Goal: Task Accomplishment & Management: Manage account settings

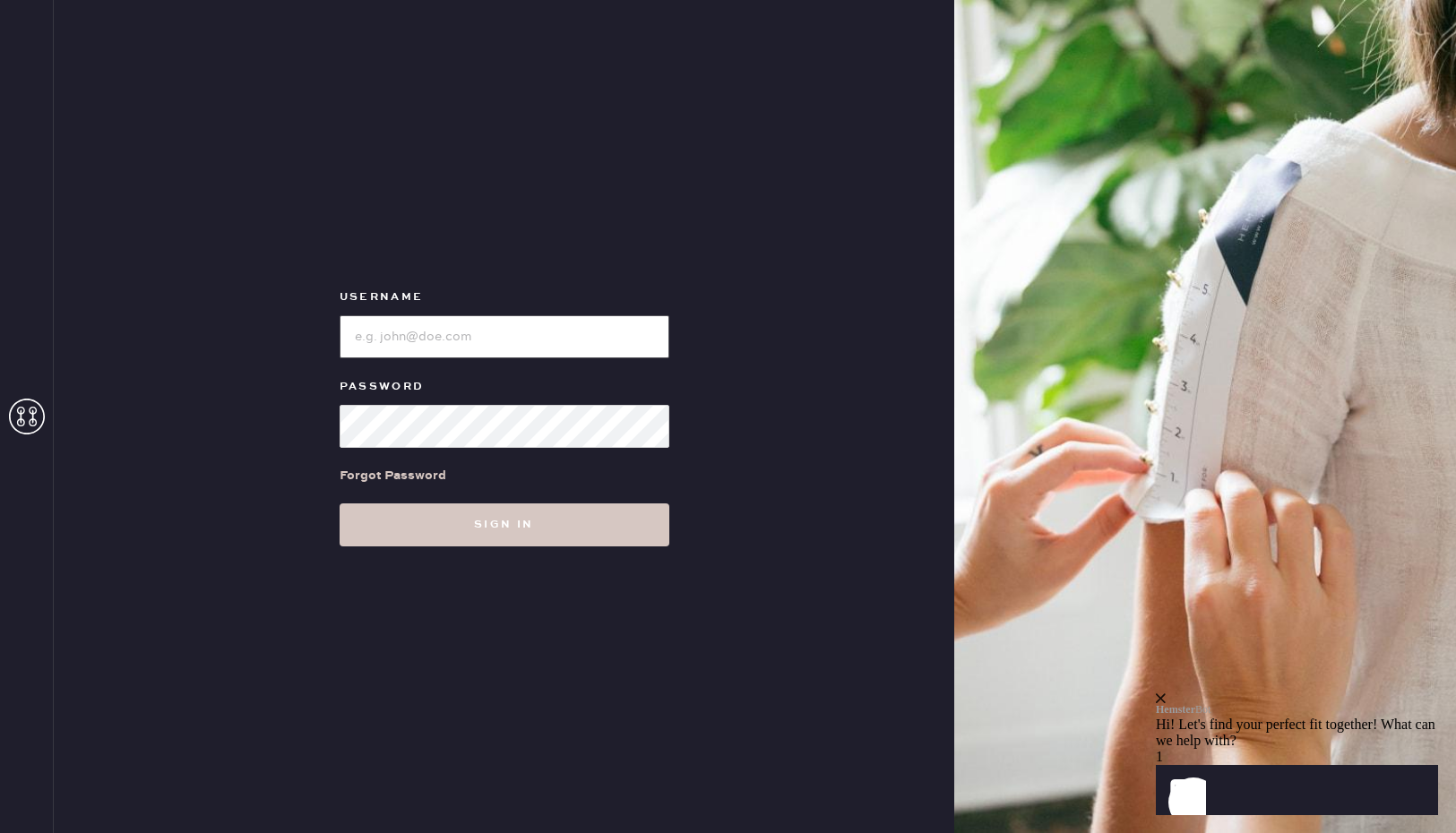
click at [472, 346] on input "loginName" at bounding box center [503, 336] width 330 height 43
click at [451, 338] on input "loginName" at bounding box center [503, 336] width 330 height 43
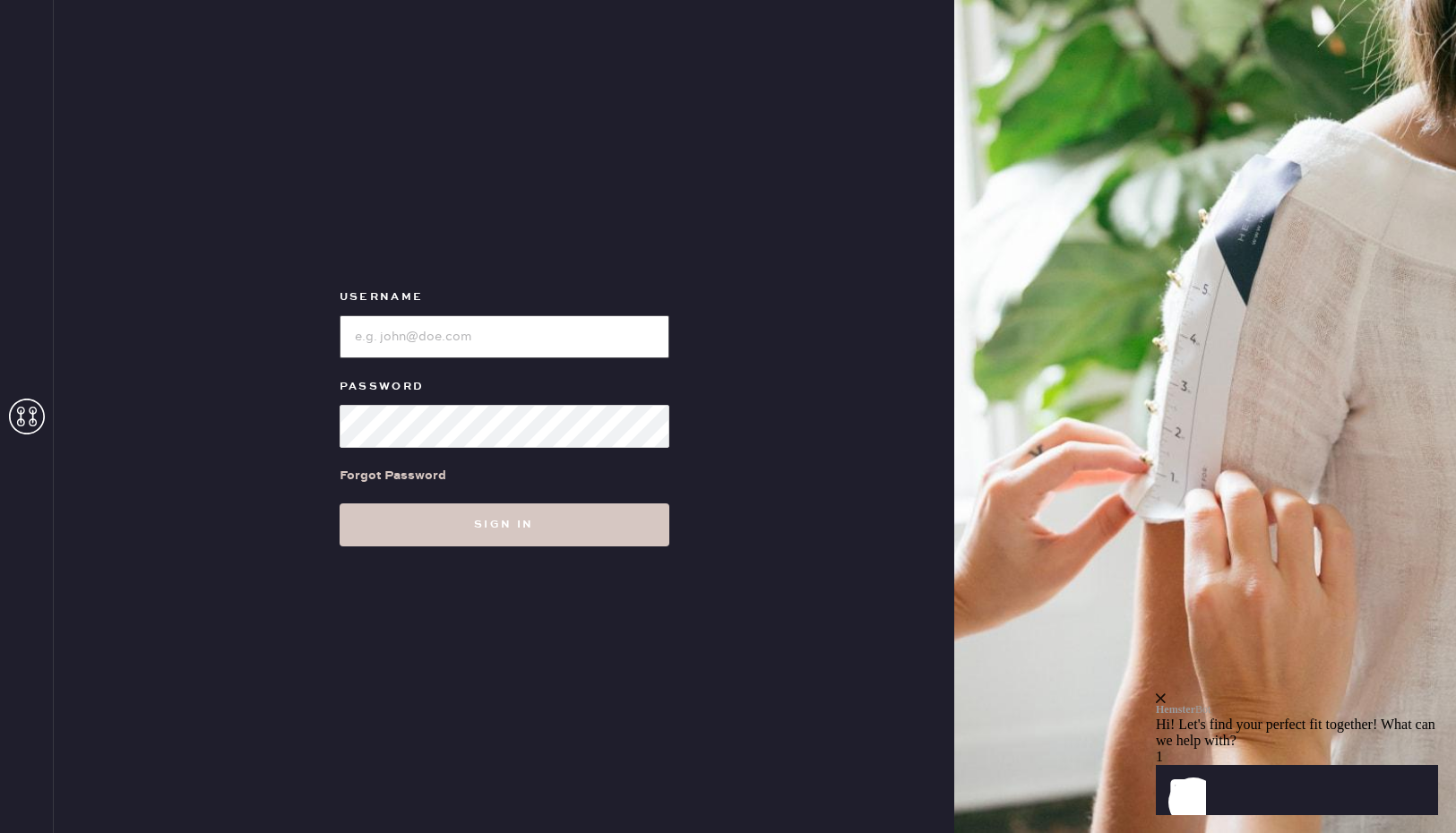
click at [451, 338] on input "loginName" at bounding box center [503, 336] width 330 height 43
type input "[EMAIL_ADDRESS][DOMAIN_NAME]"
click at [339, 503] on button "Sign in" at bounding box center [503, 524] width 330 height 43
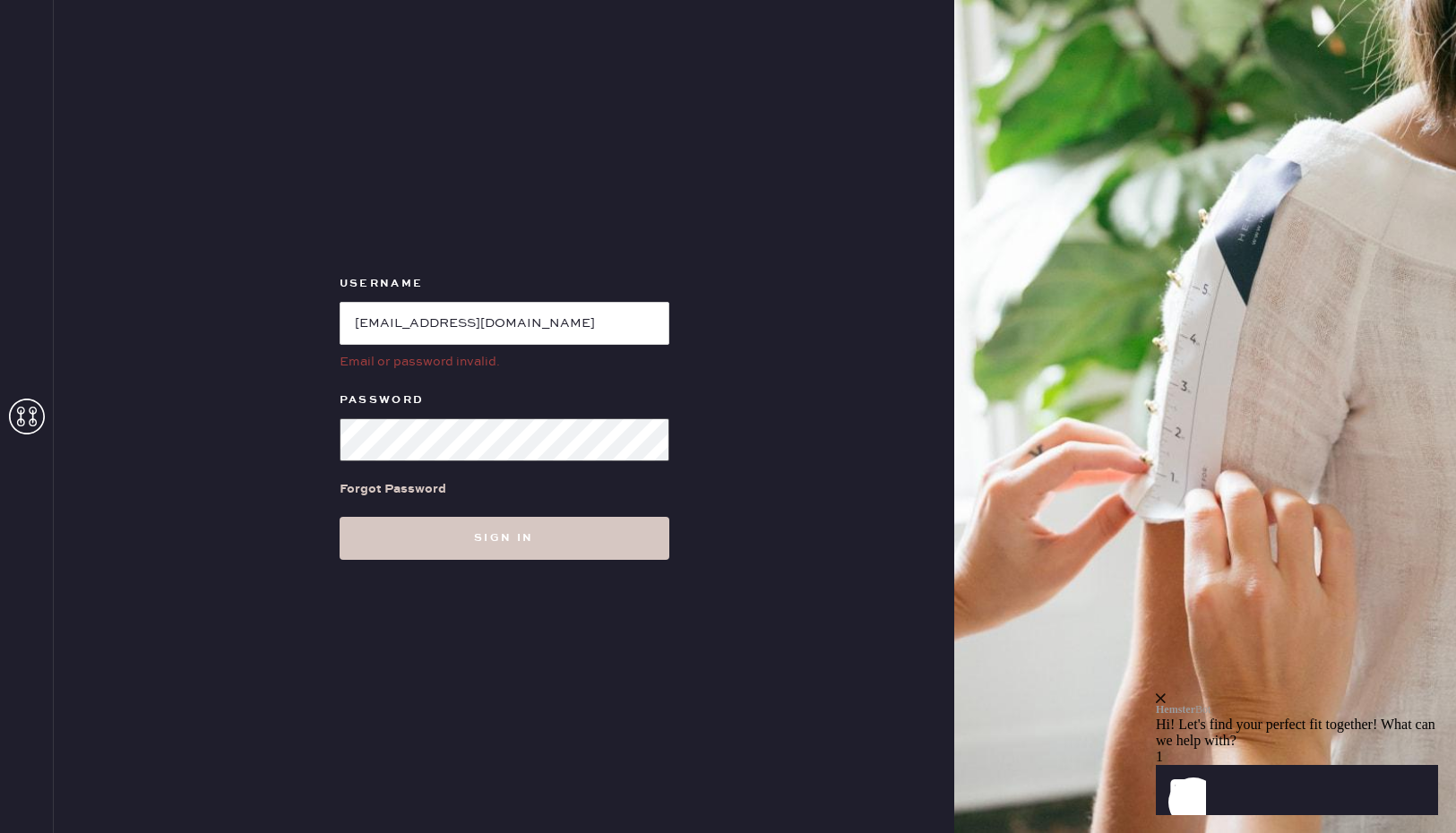
click at [339, 517] on button "Sign in" at bounding box center [503, 538] width 330 height 43
click at [382, 481] on div "Forgot Password" at bounding box center [393, 489] width 107 height 20
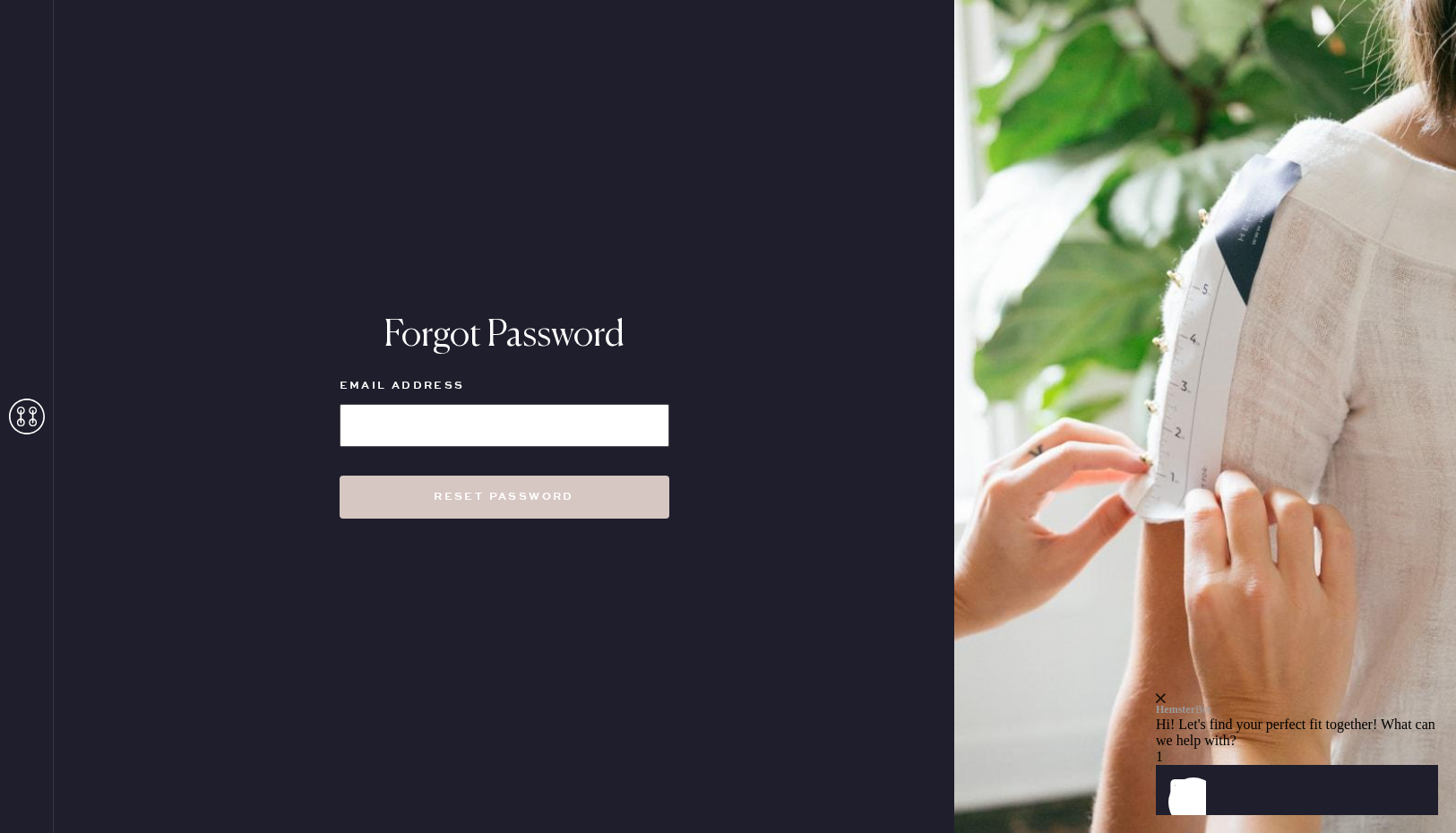
click at [454, 419] on input at bounding box center [503, 425] width 330 height 43
type input "[EMAIL_ADDRESS][DOMAIN_NAME]"
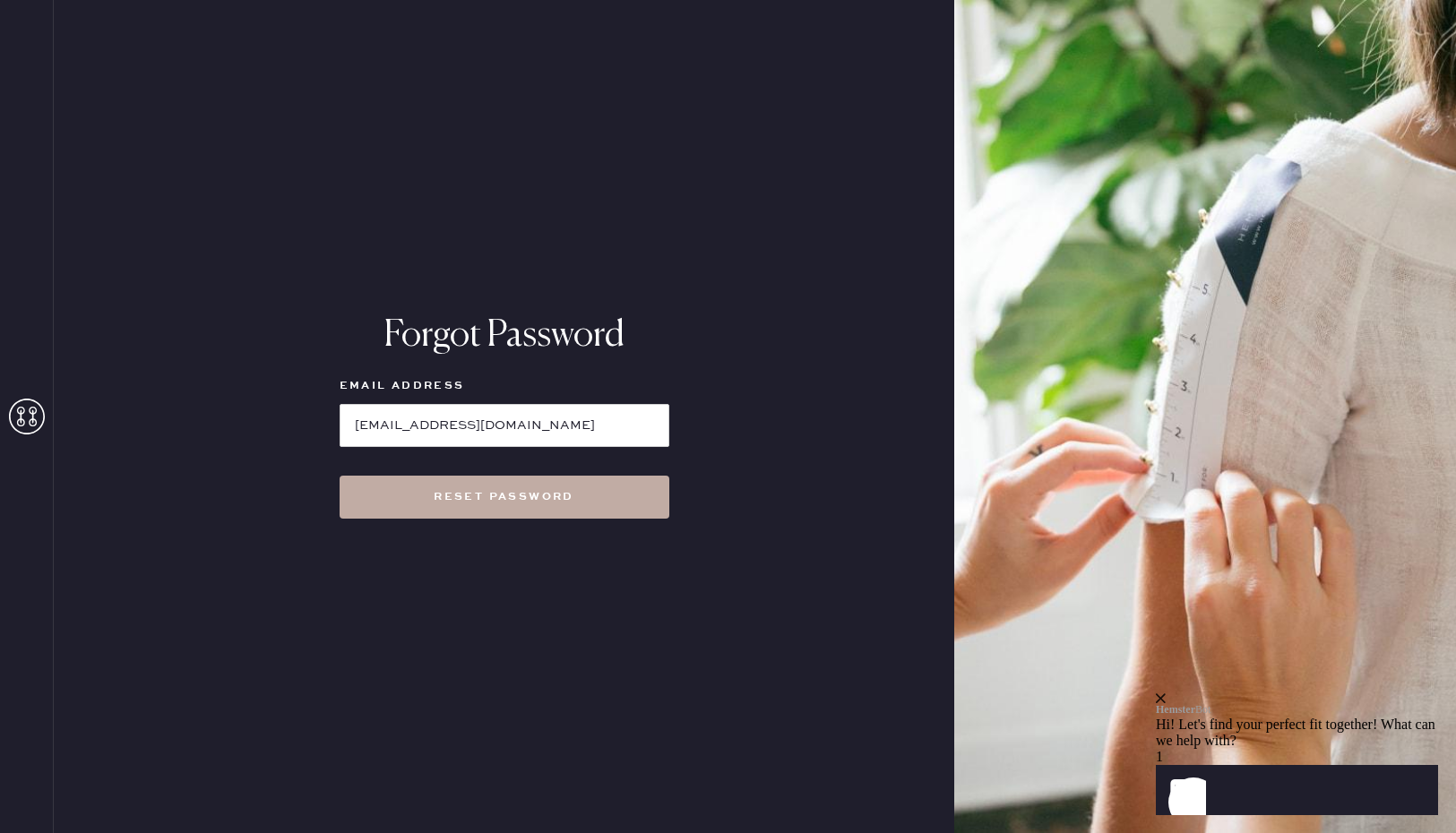
click at [494, 503] on button "Reset Password" at bounding box center [503, 497] width 330 height 43
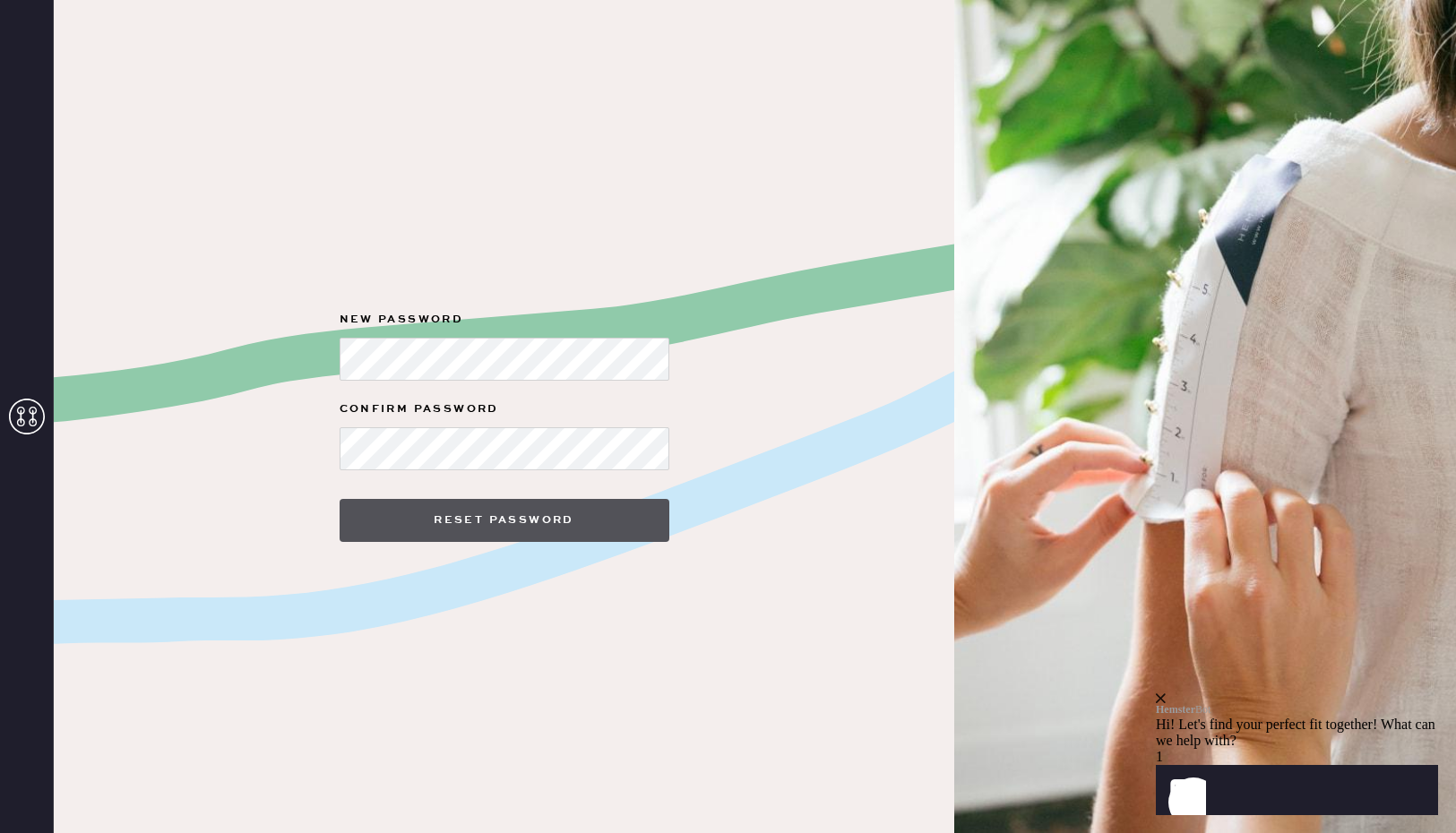
click at [526, 523] on button "Reset Password" at bounding box center [503, 520] width 330 height 43
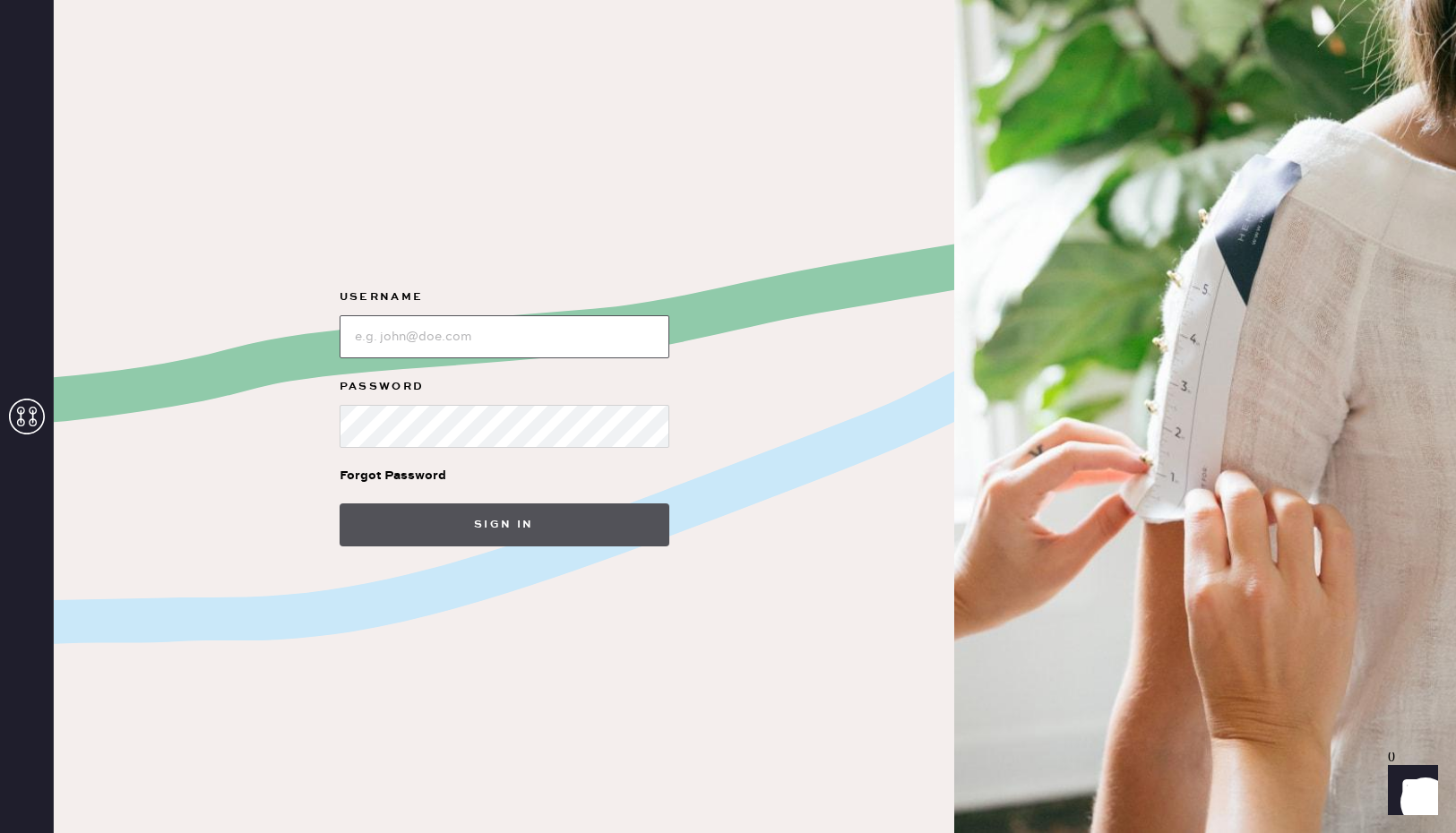
type input "[EMAIL_ADDRESS][DOMAIN_NAME]"
click at [499, 535] on button "Sign in" at bounding box center [503, 524] width 330 height 43
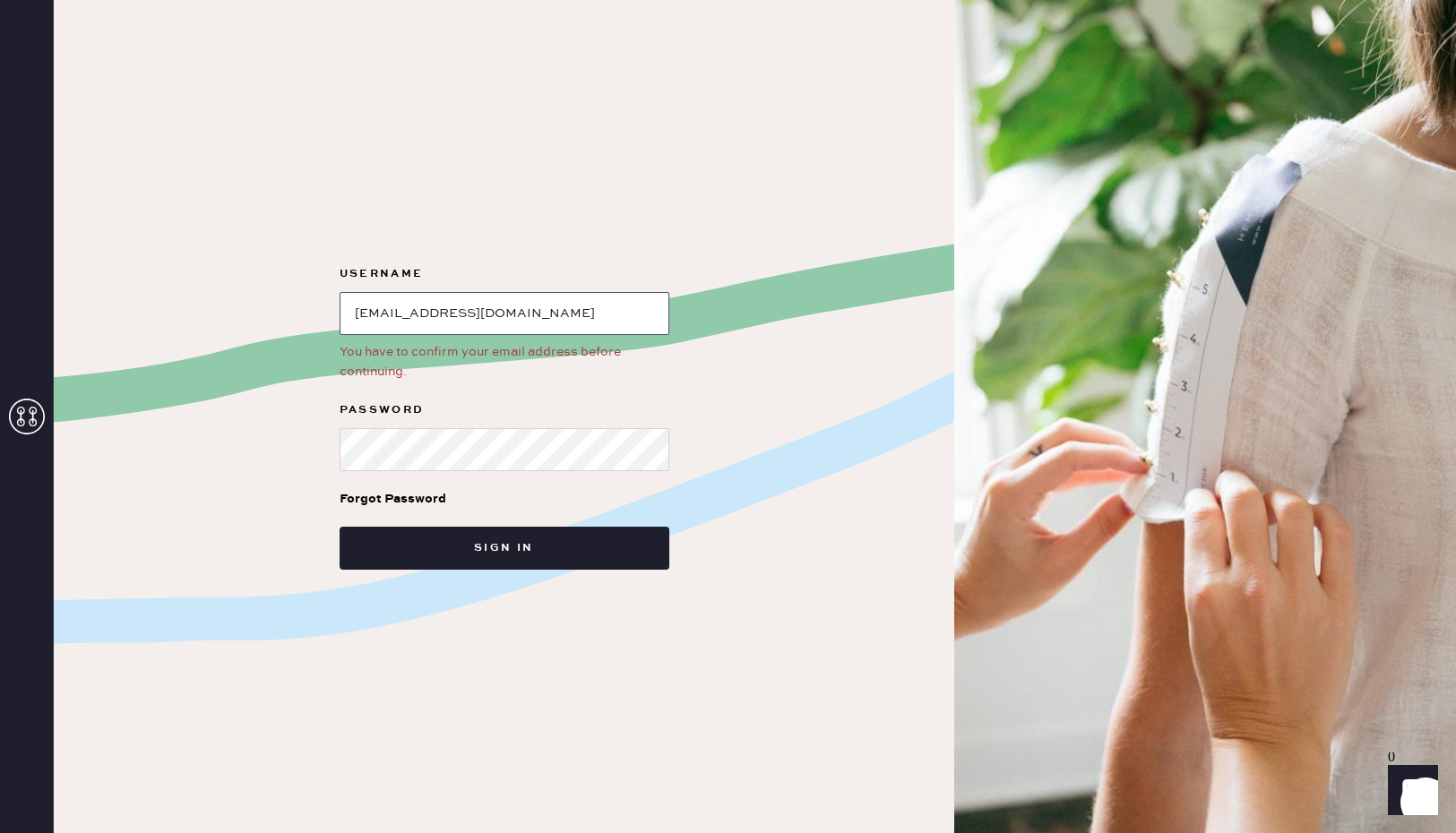
click at [524, 316] on input "loginName" at bounding box center [503, 313] width 330 height 43
click at [268, 431] on div "Username You have to confirm your email address before continuing. Password For…" at bounding box center [503, 416] width 900 height 833
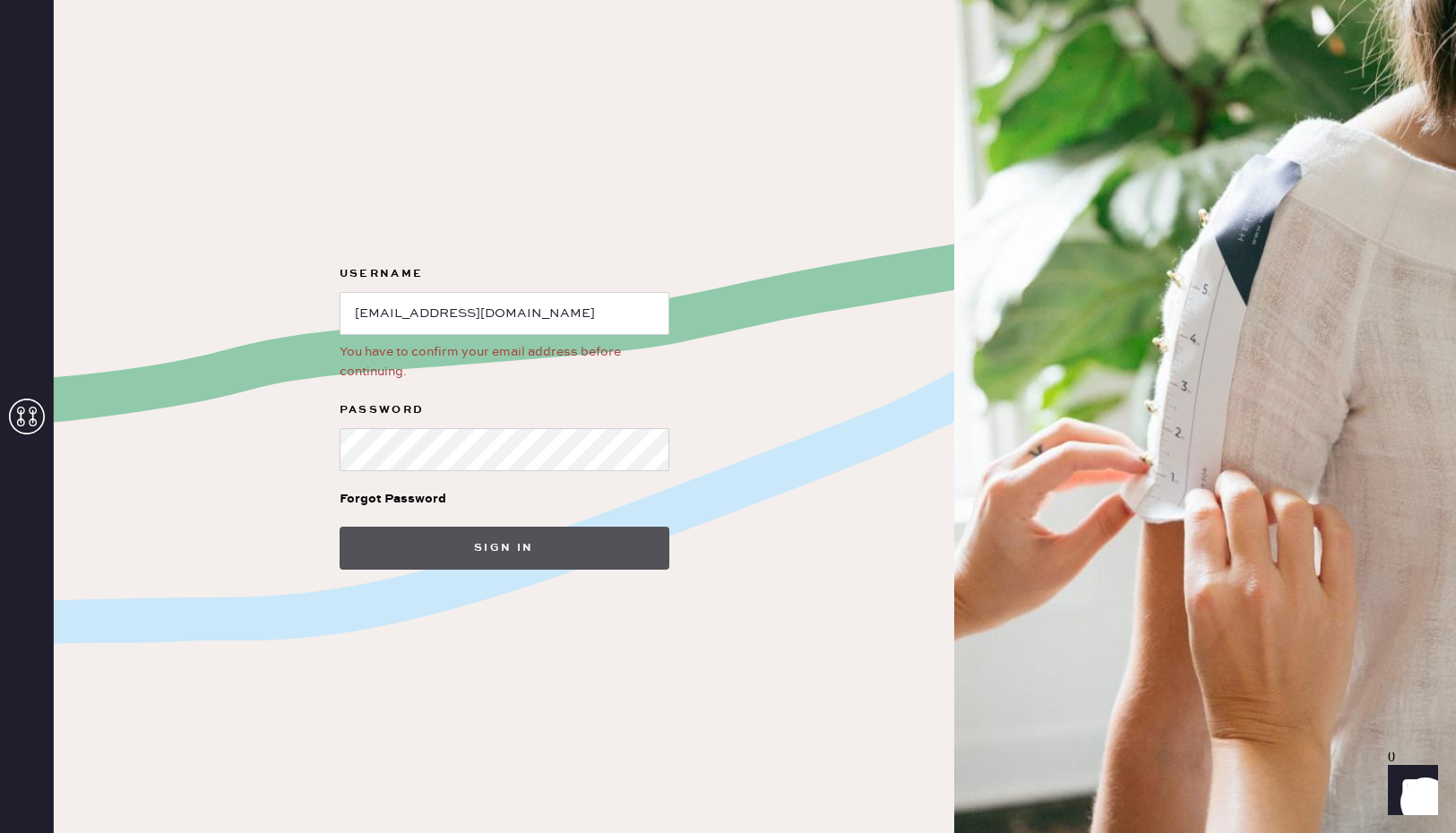
click at [502, 549] on button "Sign in" at bounding box center [503, 547] width 330 height 43
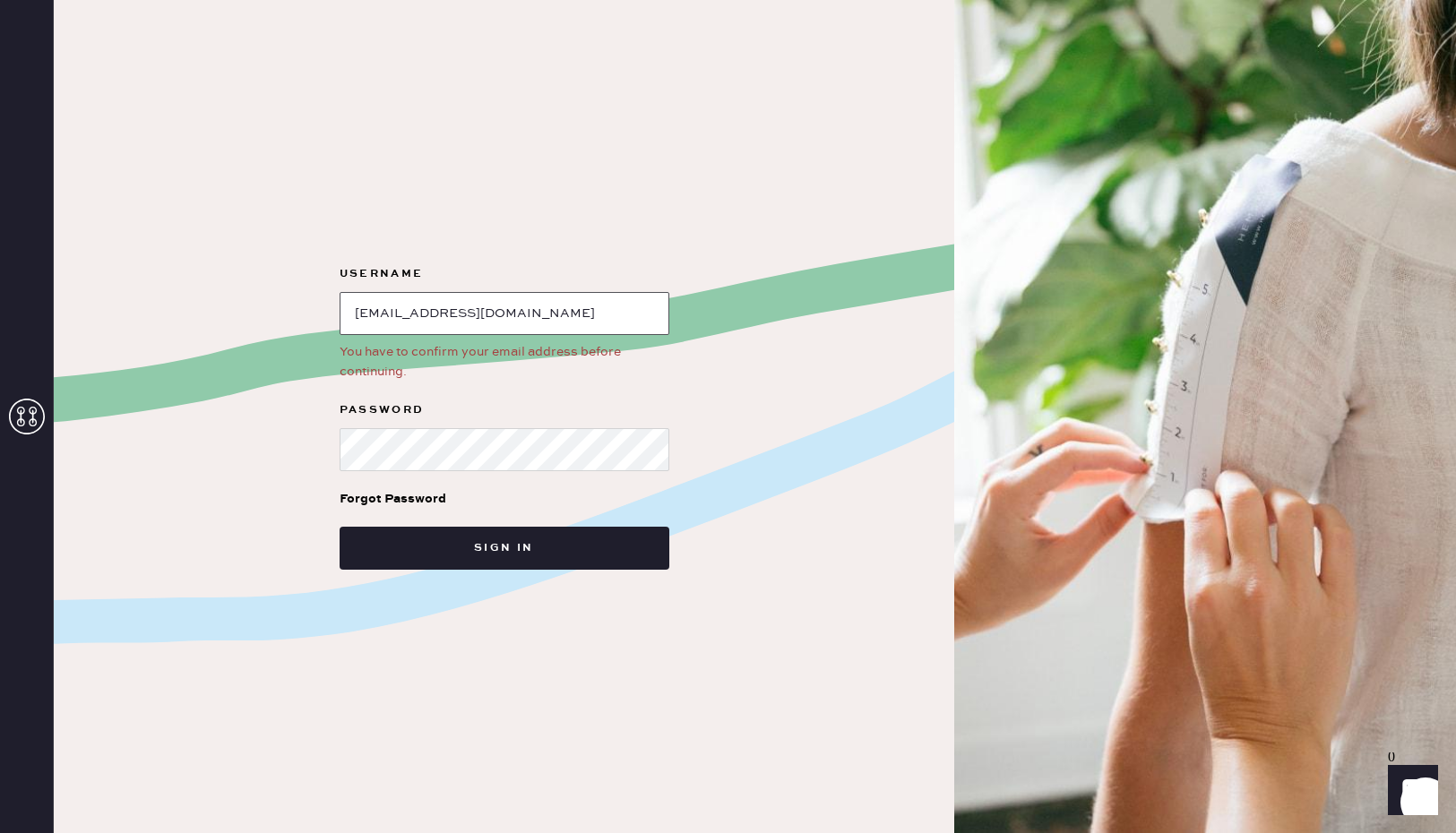
click at [545, 305] on input "loginName" at bounding box center [503, 313] width 330 height 43
click at [310, 527] on div "Username You have to confirm your email address before continuing. Password For…" at bounding box center [503, 416] width 900 height 833
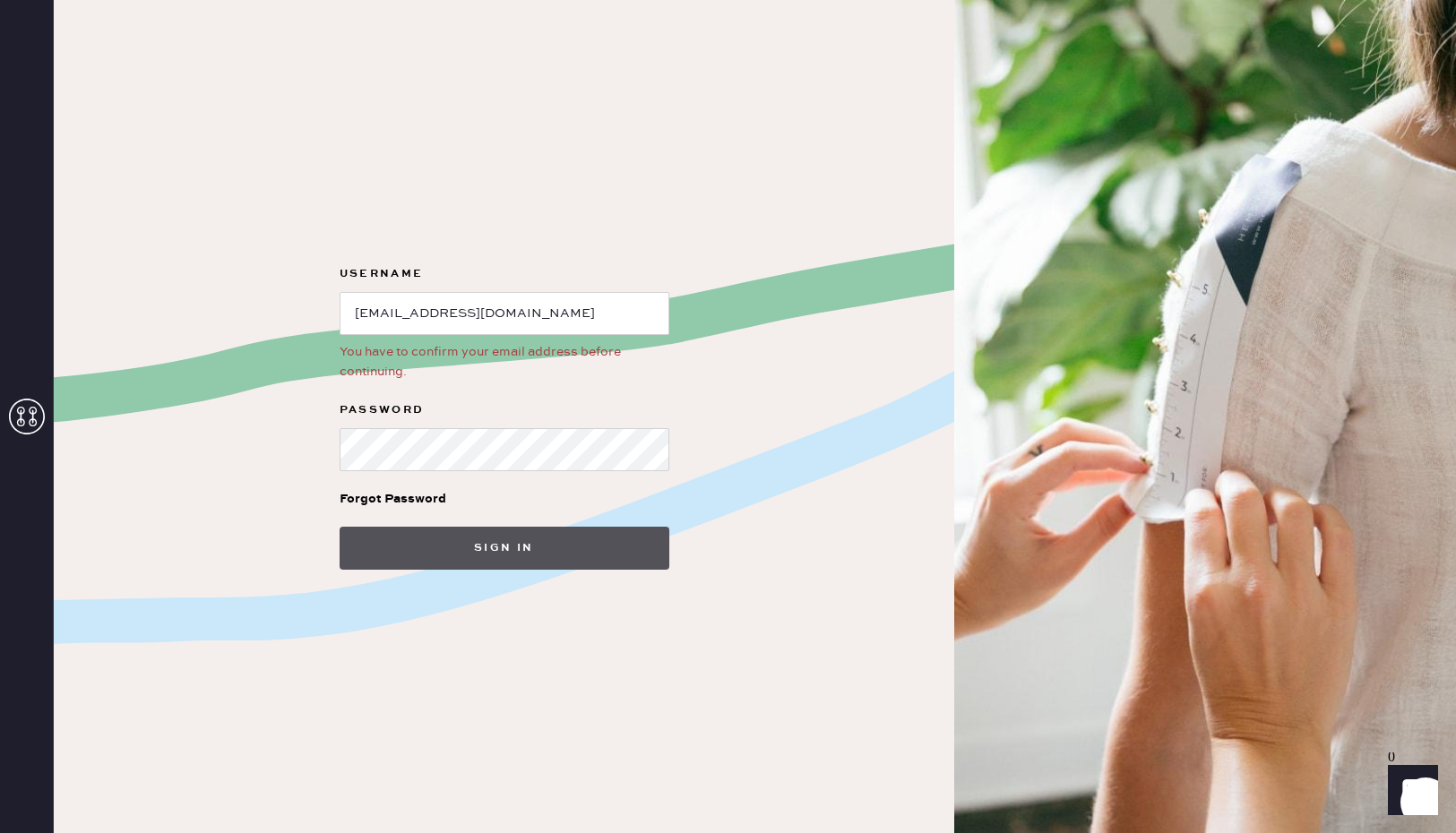
click at [520, 551] on button "Sign in" at bounding box center [503, 547] width 330 height 43
